Goal: Information Seeking & Learning: Learn about a topic

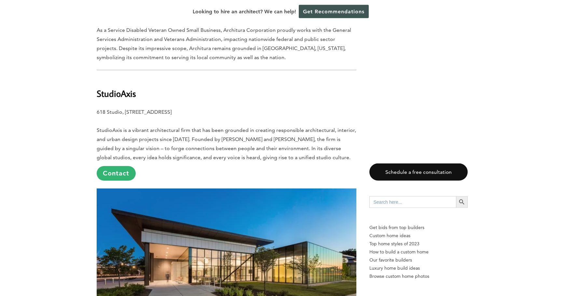
scroll to position [726, 0]
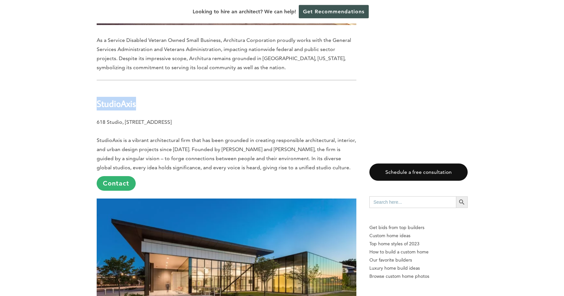
drag, startPoint x: 98, startPoint y: 89, endPoint x: 165, endPoint y: 87, distance: 67.7
click at [165, 88] on h2 "StudioAxis" at bounding box center [227, 99] width 260 height 22
copy b "StudioAxis"
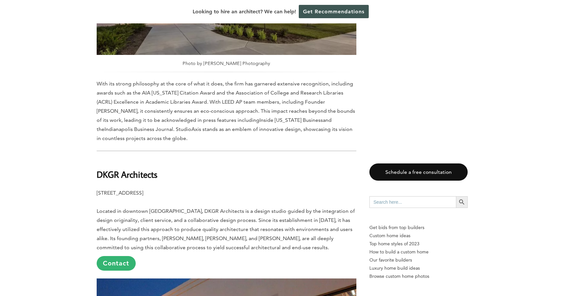
scroll to position [994, 0]
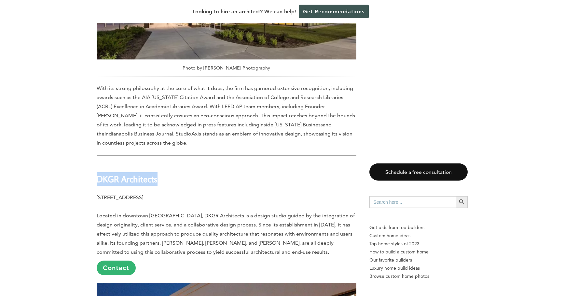
drag, startPoint x: 98, startPoint y: 162, endPoint x: 172, endPoint y: 164, distance: 74.2
click at [172, 164] on h2 "DKGR Architects" at bounding box center [227, 175] width 260 height 22
copy b "DKGR Architects"
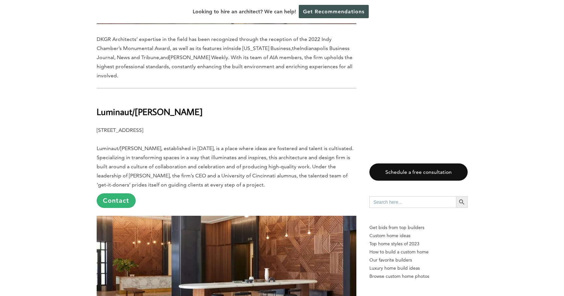
scroll to position [1440, 0]
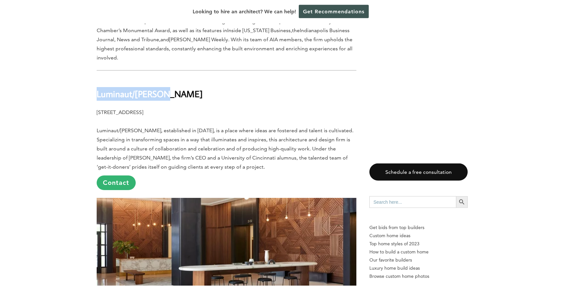
drag, startPoint x: 96, startPoint y: 69, endPoint x: 183, endPoint y: 70, distance: 86.9
copy b "Luminaut/Rowland"
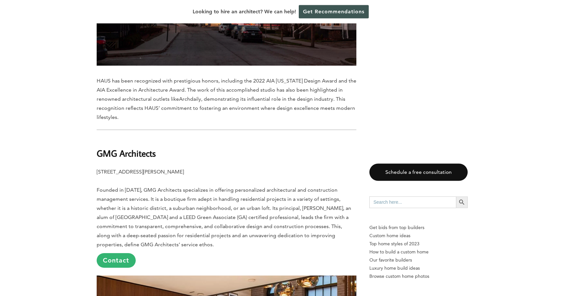
scroll to position [2055, 0]
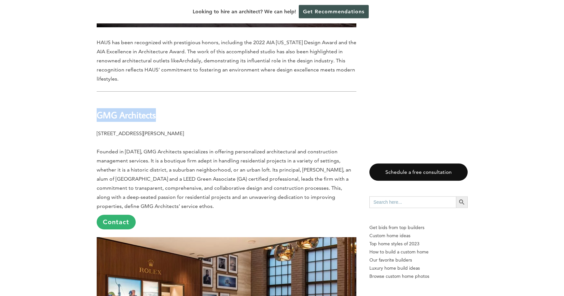
drag, startPoint x: 99, startPoint y: 79, endPoint x: 166, endPoint y: 79, distance: 66.4
click at [166, 100] on h2 "GMG Architects" at bounding box center [227, 111] width 260 height 22
copy b "GMG Architects"
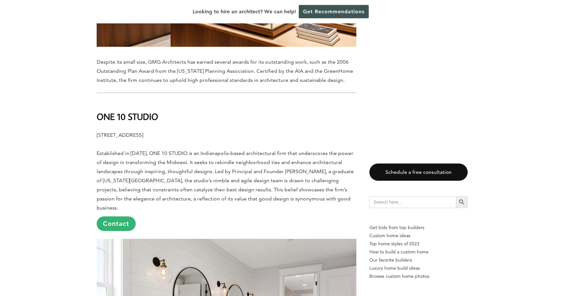
scroll to position [2393, 0]
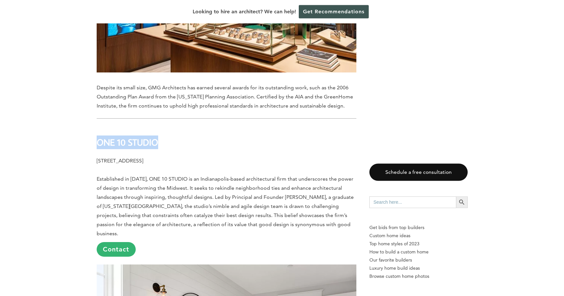
drag, startPoint x: 99, startPoint y: 106, endPoint x: 171, endPoint y: 107, distance: 71.3
click at [171, 127] on h2 "ONE 10 STUDIO" at bounding box center [227, 138] width 260 height 22
copy b "ONE 10 STUDIO"
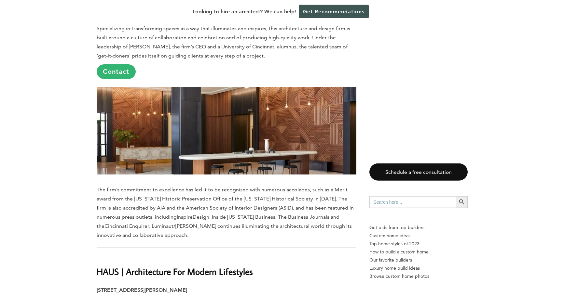
scroll to position [1547, 0]
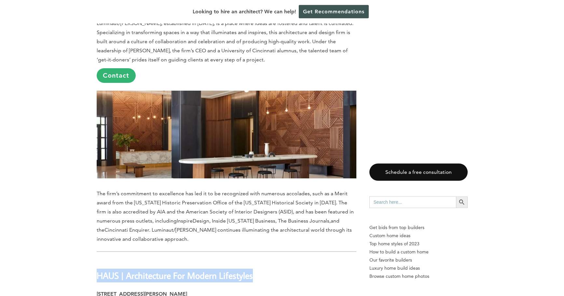
drag, startPoint x: 97, startPoint y: 248, endPoint x: 268, endPoint y: 251, distance: 171.2
click at [268, 260] on h2 "HAUS | Architecture For Modern Lifestyles" at bounding box center [227, 271] width 260 height 22
copy b "HAUS | Architecture For Modern Lifestyles"
click at [415, 244] on p "Top home styles of 2023" at bounding box center [418, 244] width 98 height 8
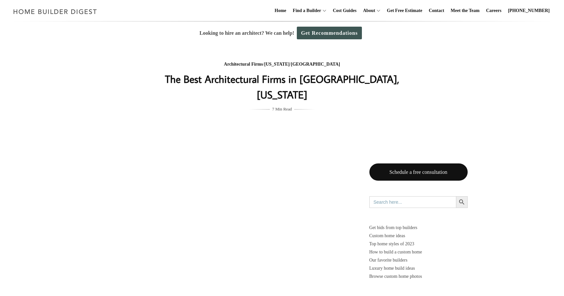
scroll to position [1547, 0]
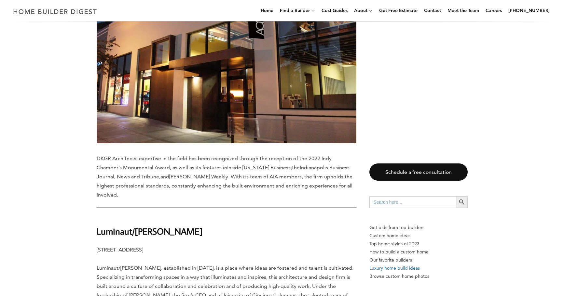
click at [405, 269] on p "Luxury home build ideas" at bounding box center [418, 269] width 98 height 8
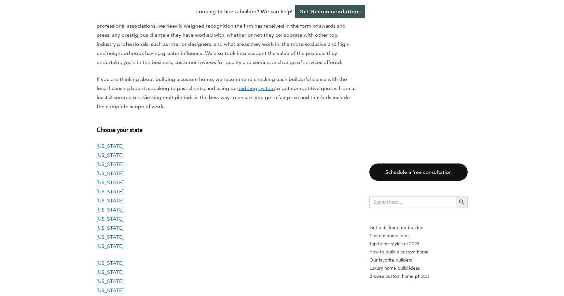
scroll to position [581, 0]
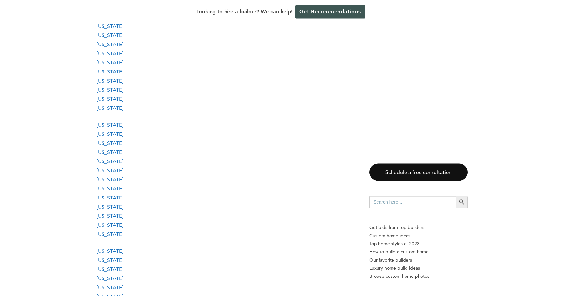
click at [109, 125] on link "[US_STATE]" at bounding box center [110, 125] width 27 height 6
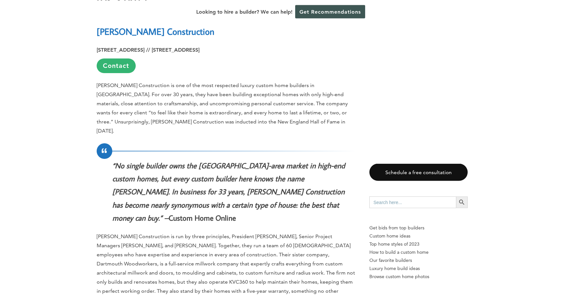
scroll to position [5313, 0]
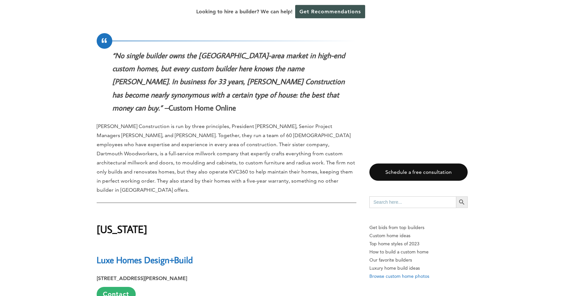
click at [408, 278] on p "Browse custom home photos" at bounding box center [418, 277] width 98 height 8
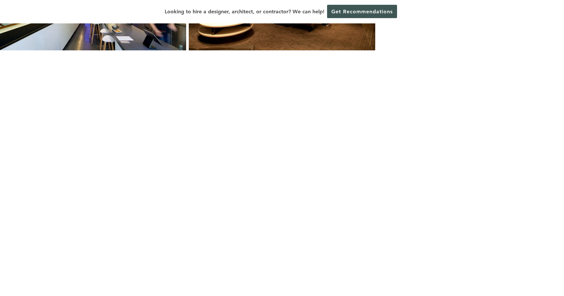
scroll to position [711, 0]
